Goal: Task Accomplishment & Management: Manage account settings

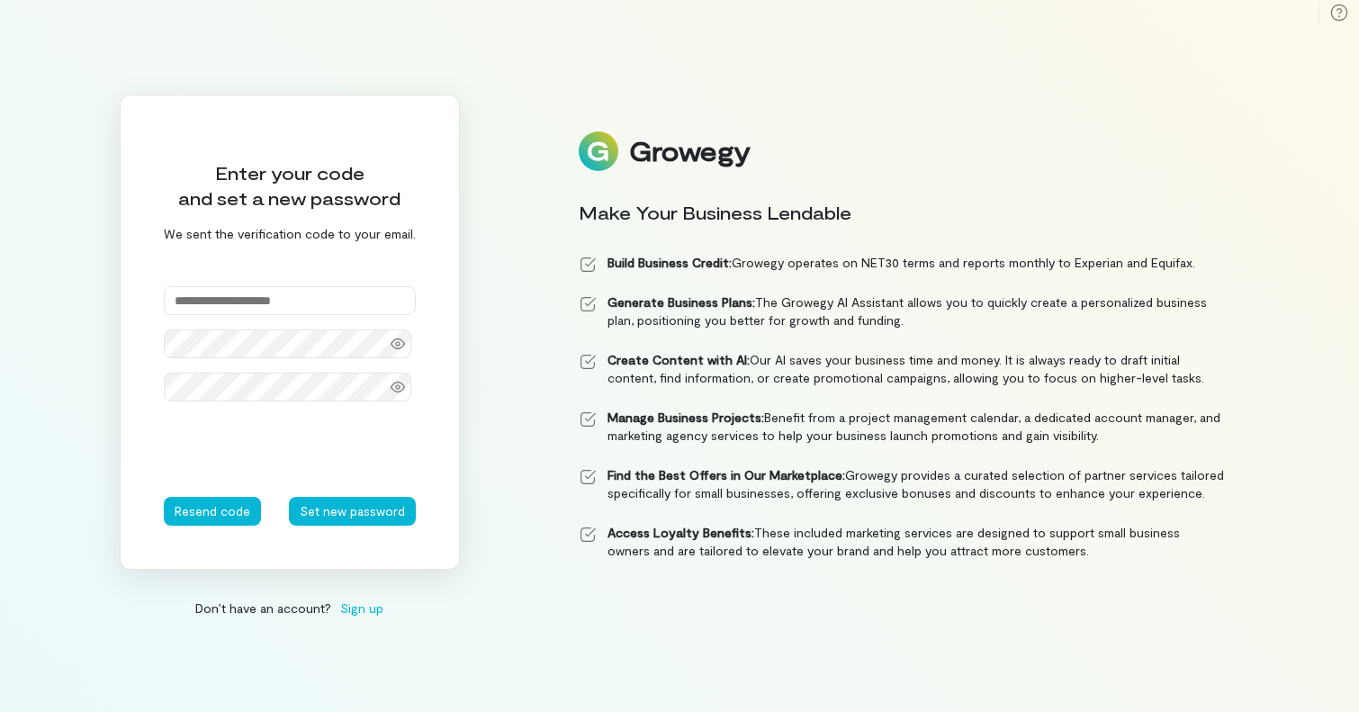
click at [304, 295] on input "text" at bounding box center [290, 300] width 252 height 29
click at [394, 345] on icon at bounding box center [398, 344] width 14 height 14
click at [393, 384] on icon at bounding box center [398, 387] width 14 height 14
click at [357, 519] on button "Set new password" at bounding box center [352, 511] width 127 height 29
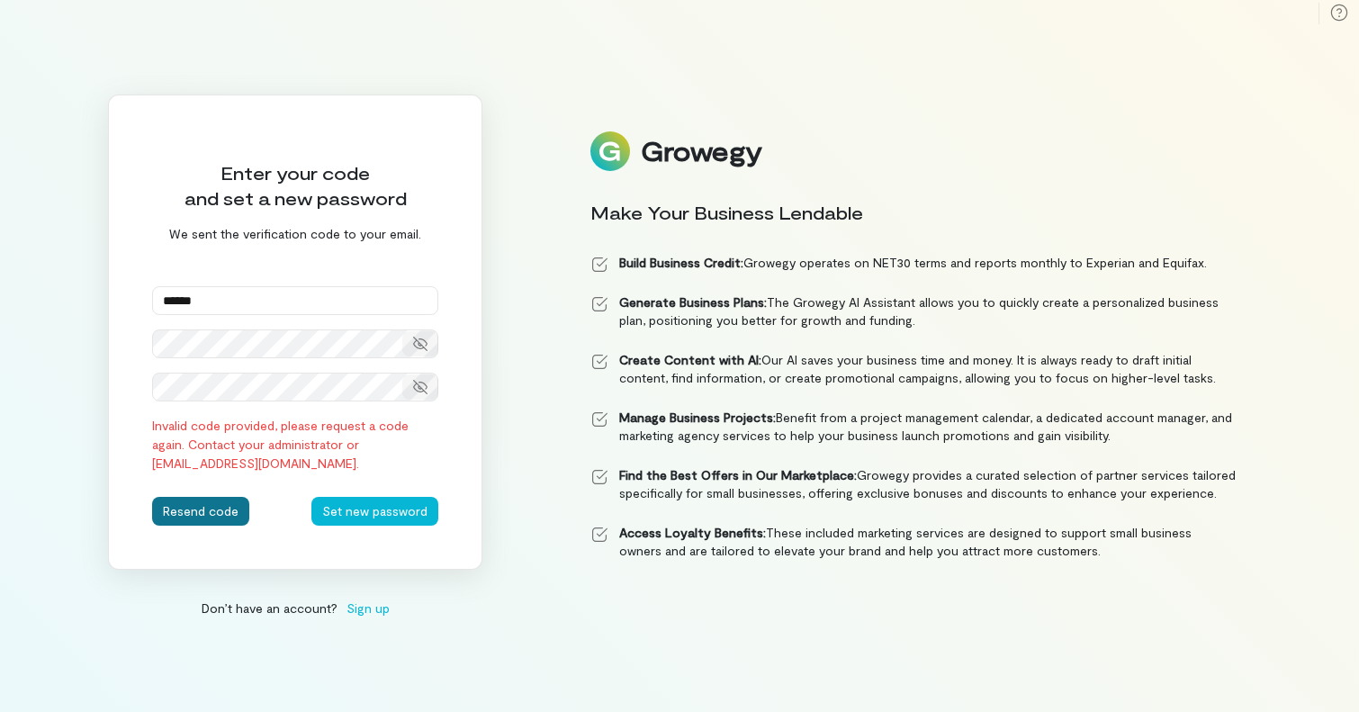
click at [238, 520] on button "Resend code" at bounding box center [200, 511] width 97 height 29
click at [411, 469] on div "Invalid code provided, please request a code again. Contact your administrator …" at bounding box center [295, 444] width 286 height 57
click at [197, 509] on button "Resend code" at bounding box center [200, 511] width 97 height 29
click at [219, 302] on input "******" at bounding box center [295, 300] width 286 height 29
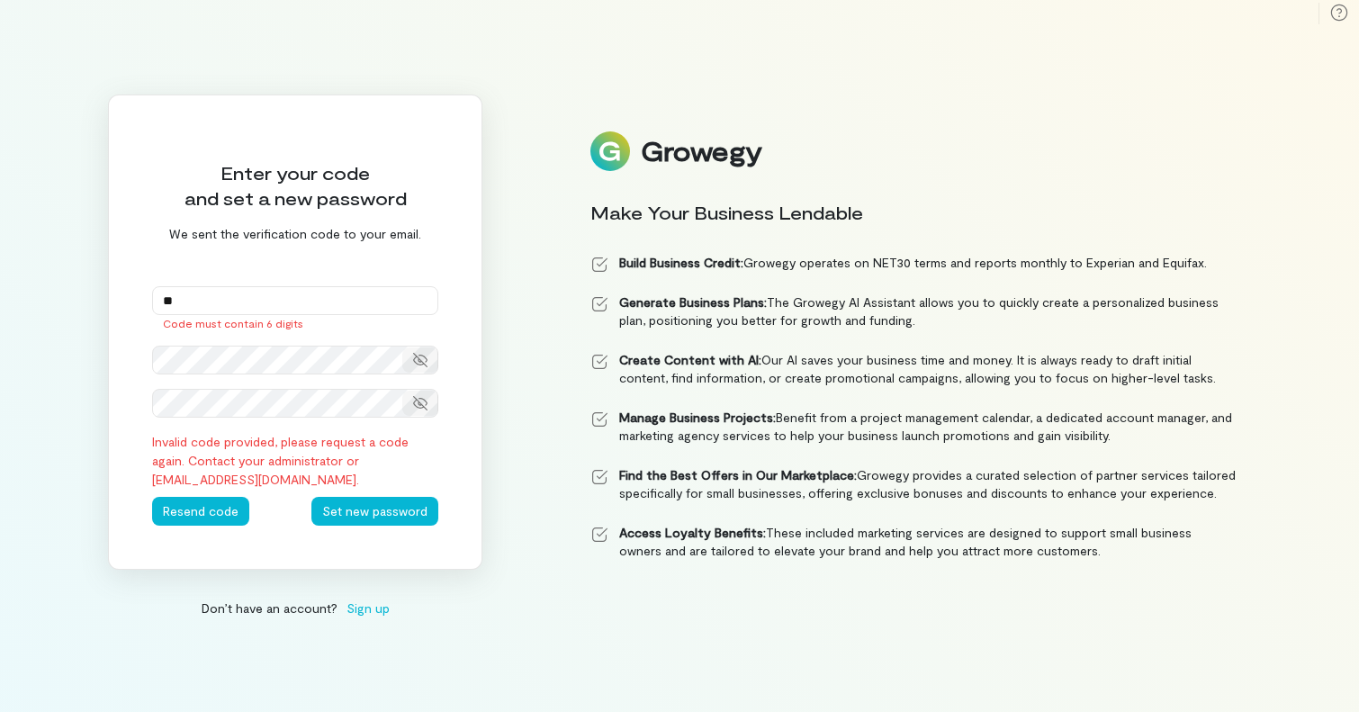
type input "*"
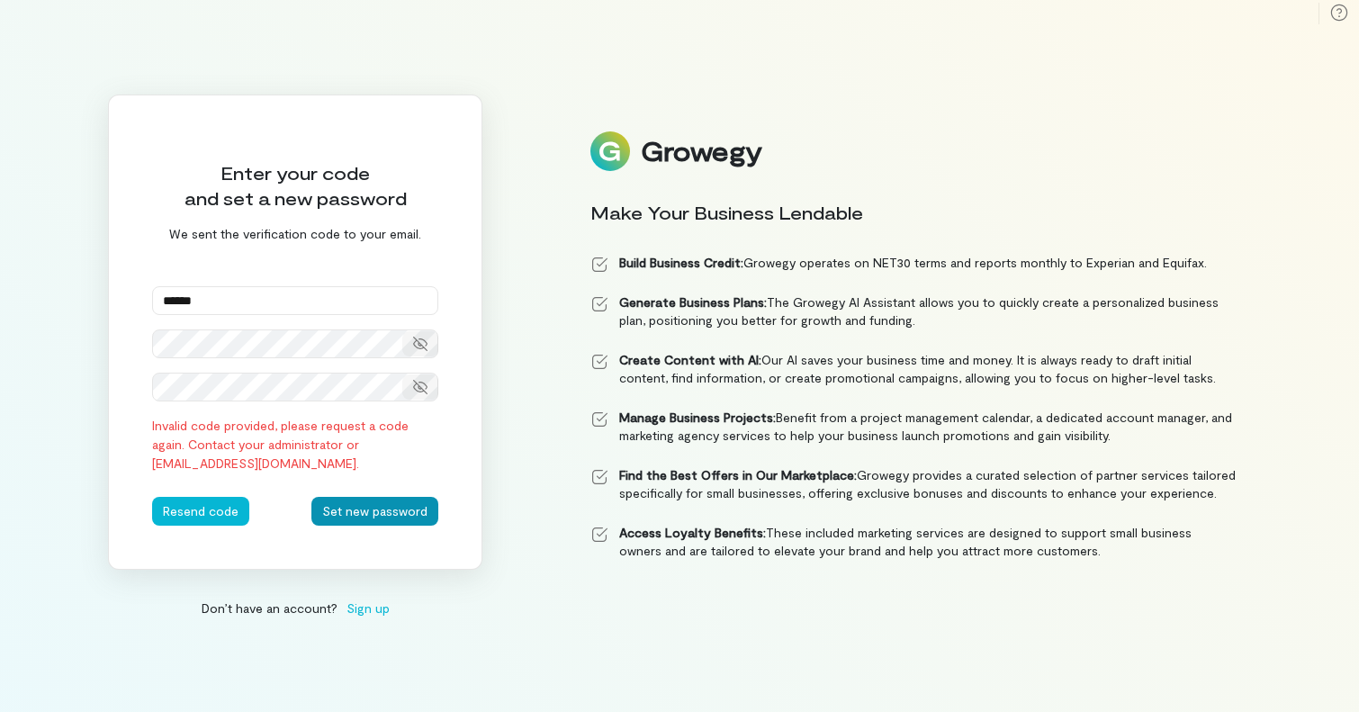
type input "******"
click at [382, 519] on button "Set new password" at bounding box center [374, 511] width 127 height 29
